Goal: Task Accomplishment & Management: Manage account settings

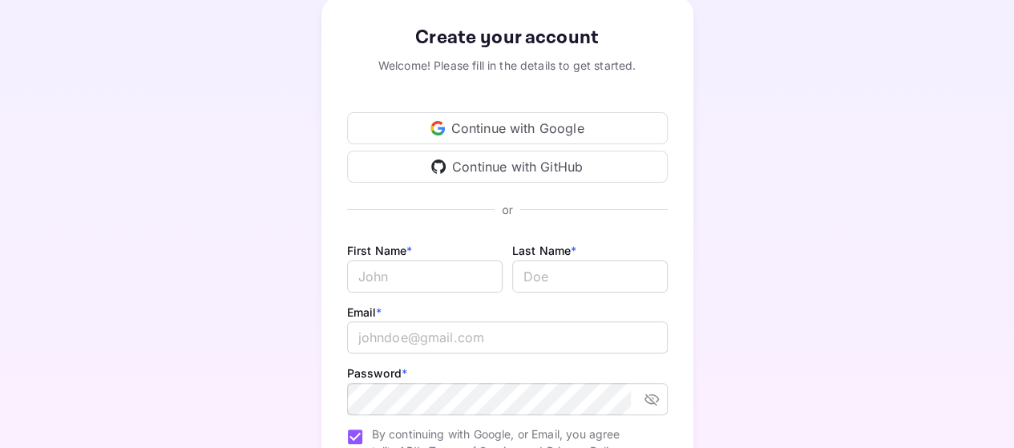
scroll to position [80, 0]
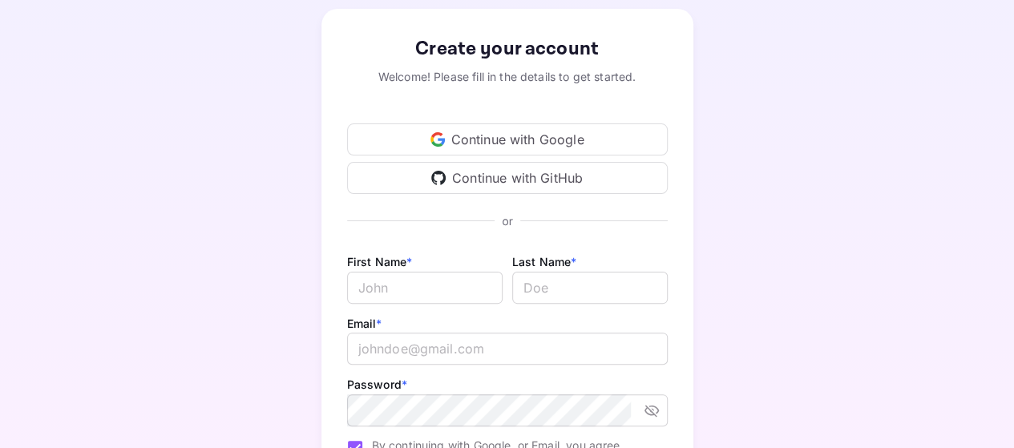
click at [510, 140] on div "Continue with Google" at bounding box center [507, 139] width 321 height 32
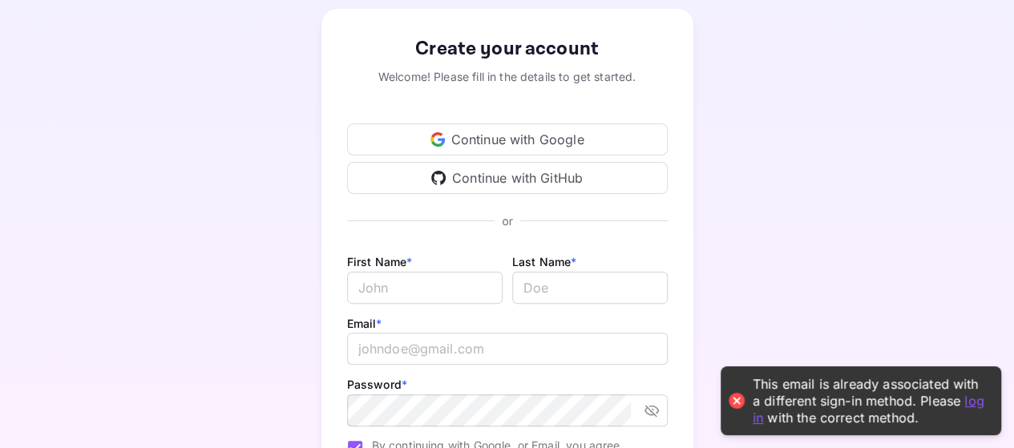
click at [758, 422] on link "log in" at bounding box center [869, 408] width 232 height 33
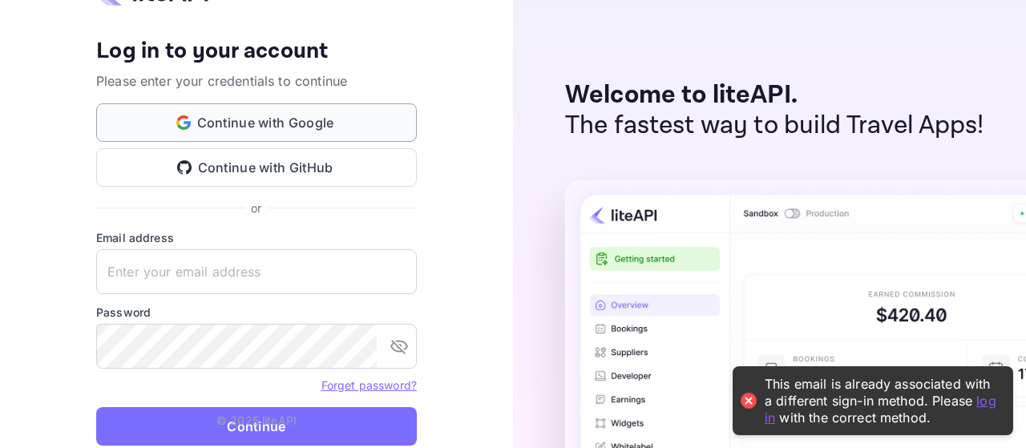
click at [277, 126] on button "Continue with Google" at bounding box center [256, 122] width 321 height 38
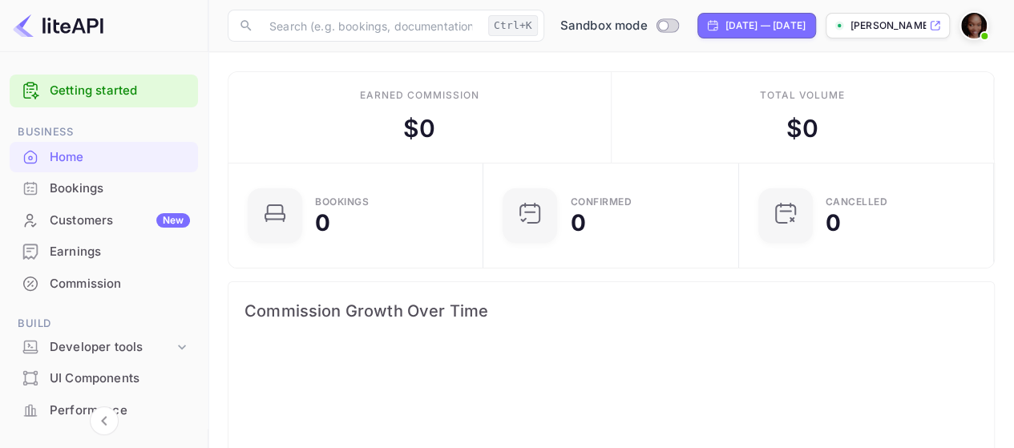
click at [90, 194] on div "Bookings" at bounding box center [120, 189] width 140 height 18
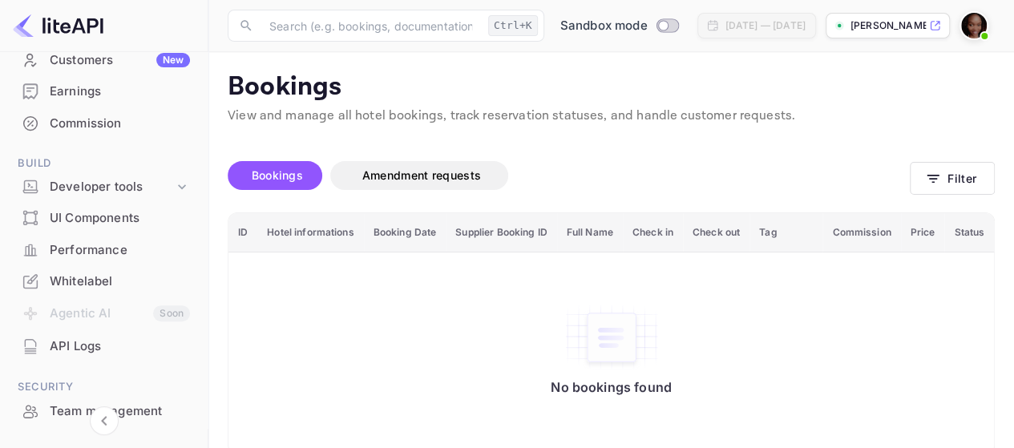
scroll to position [240, 0]
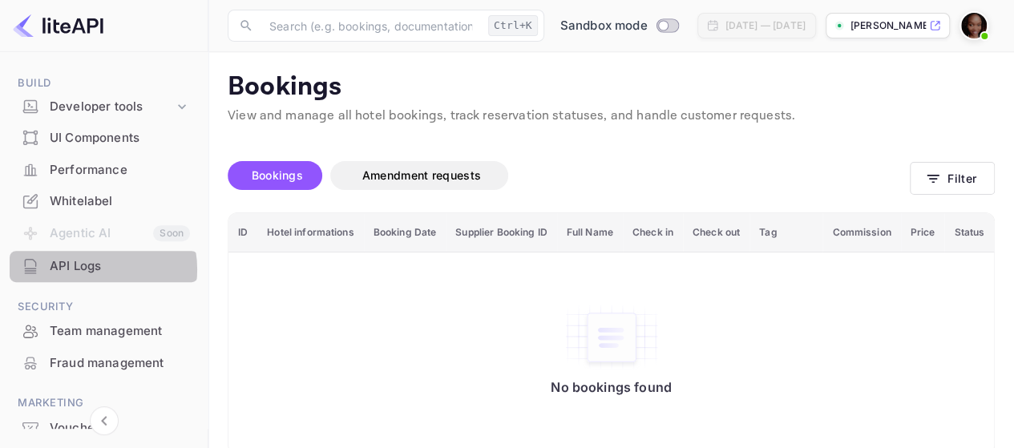
click at [87, 269] on div "API Logs" at bounding box center [120, 266] width 140 height 18
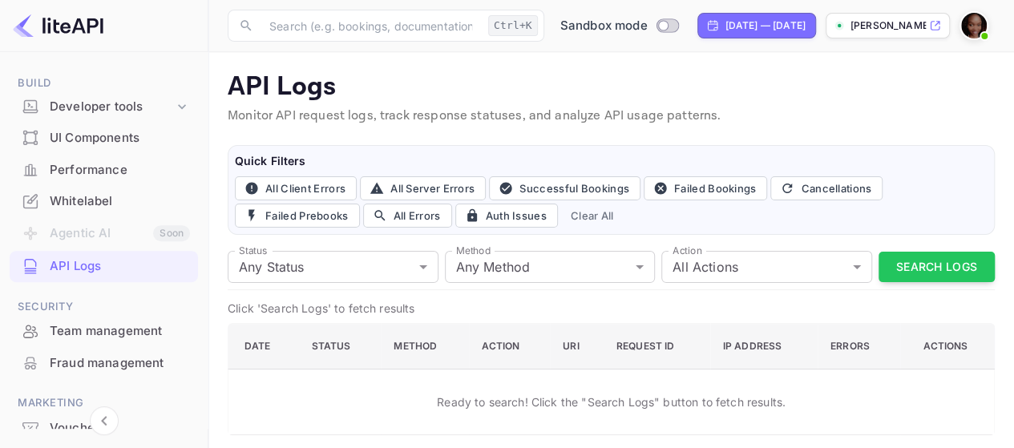
scroll to position [3, 0]
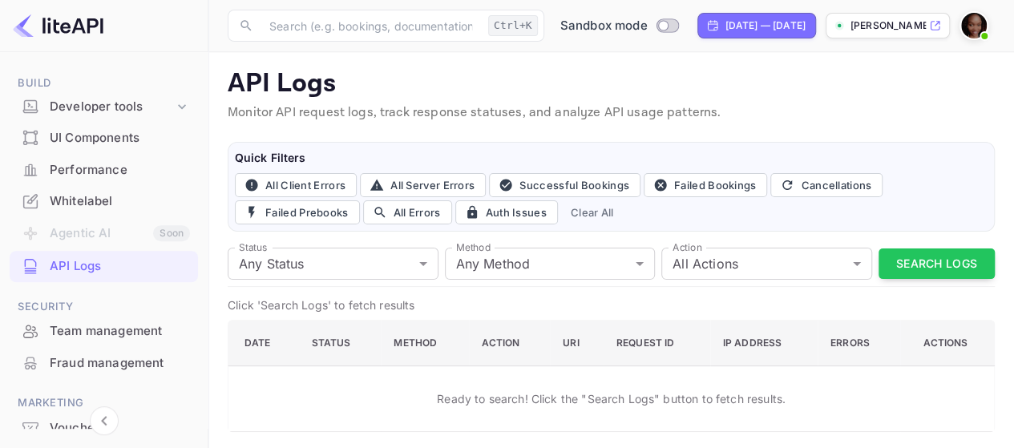
click at [972, 25] on img at bounding box center [974, 26] width 26 height 26
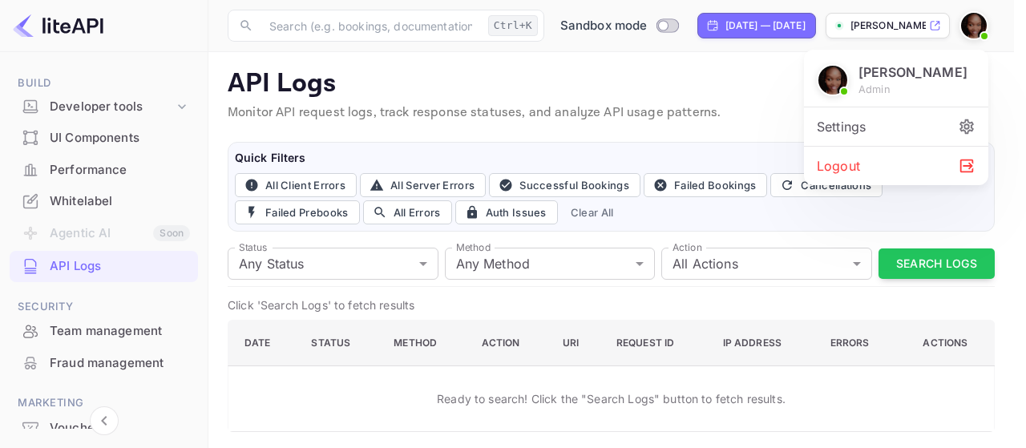
click at [858, 127] on div "Settings" at bounding box center [896, 126] width 184 height 38
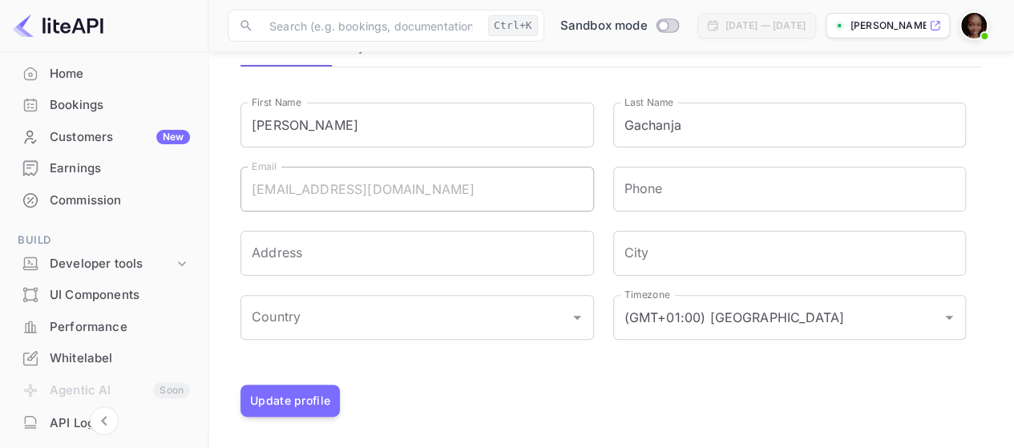
scroll to position [3, 0]
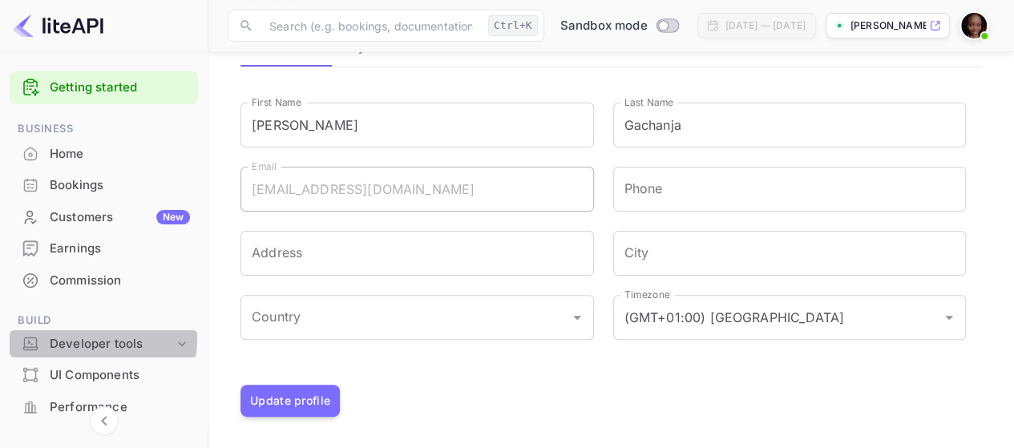
click at [96, 339] on div "Developer tools" at bounding box center [112, 344] width 124 height 18
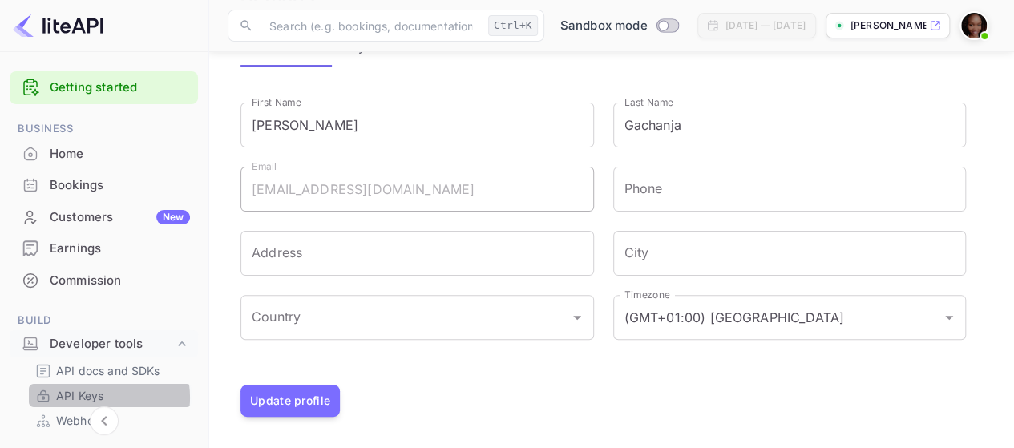
click at [91, 397] on p "API Keys" at bounding box center [79, 395] width 47 height 17
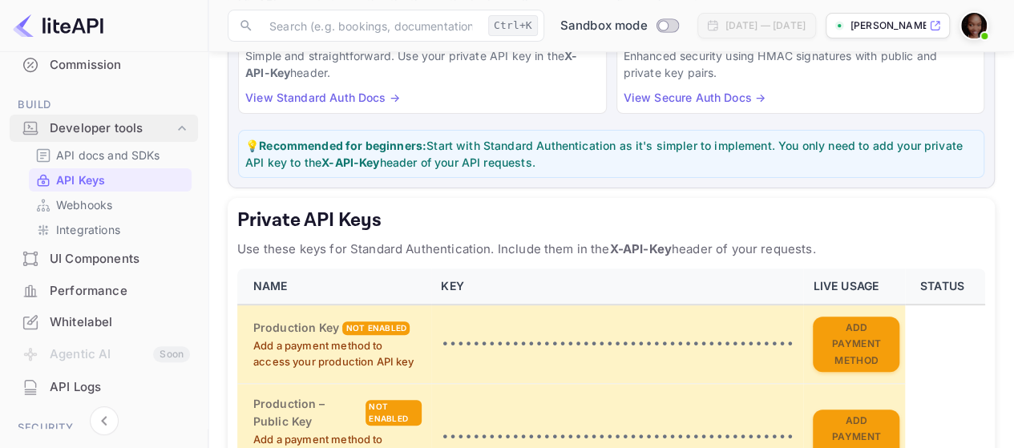
scroll to position [244, 0]
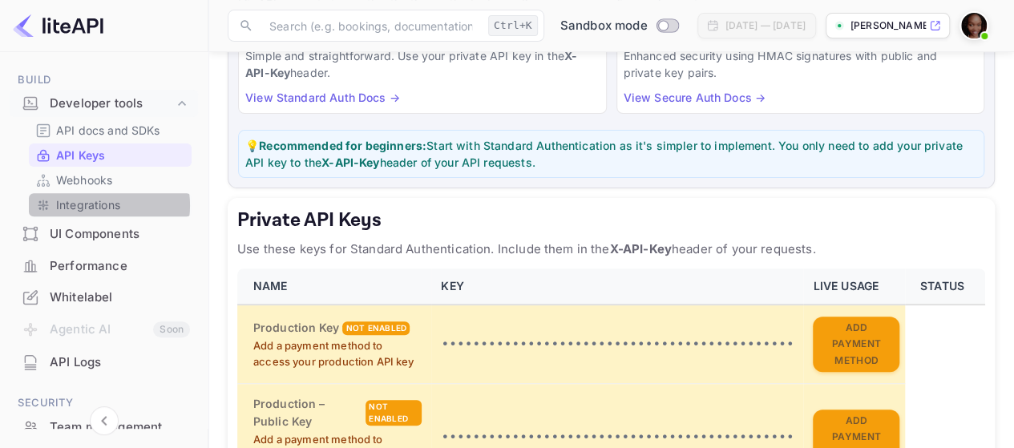
click at [92, 204] on p "Integrations" at bounding box center [88, 204] width 64 height 17
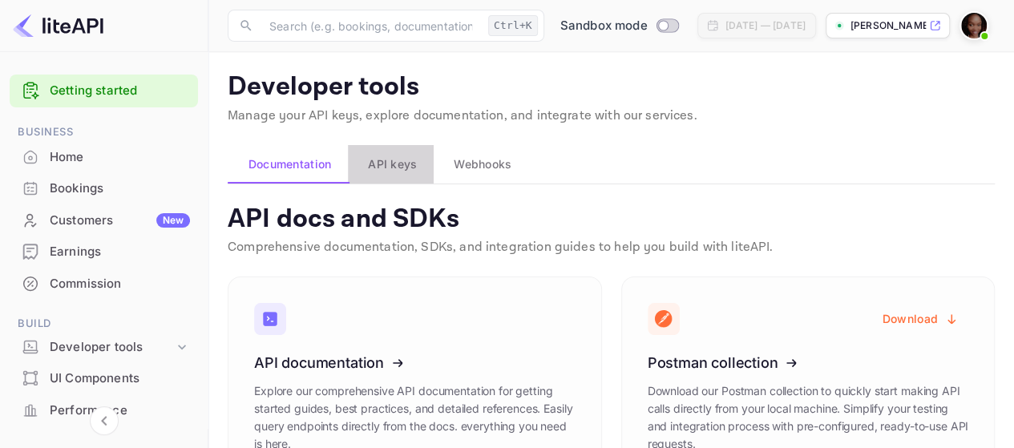
click at [399, 163] on span "API keys" at bounding box center [392, 164] width 49 height 19
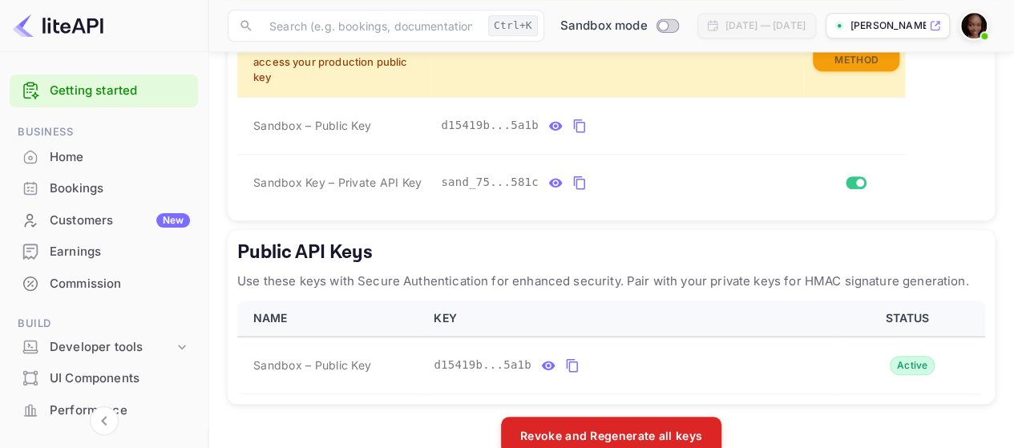
scroll to position [709, 0]
